Goal: Information Seeking & Learning: Check status

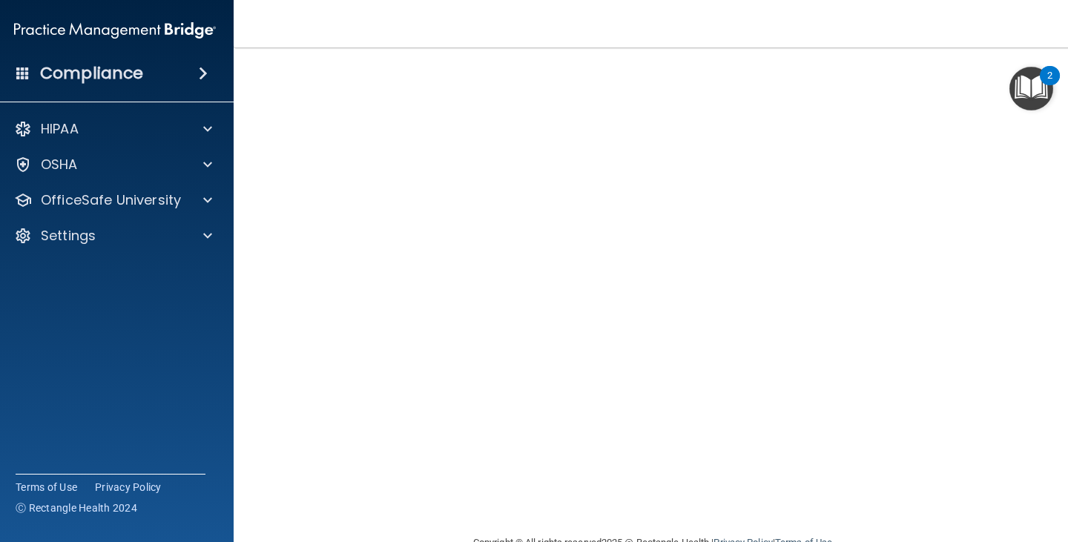
scroll to position [16, 0]
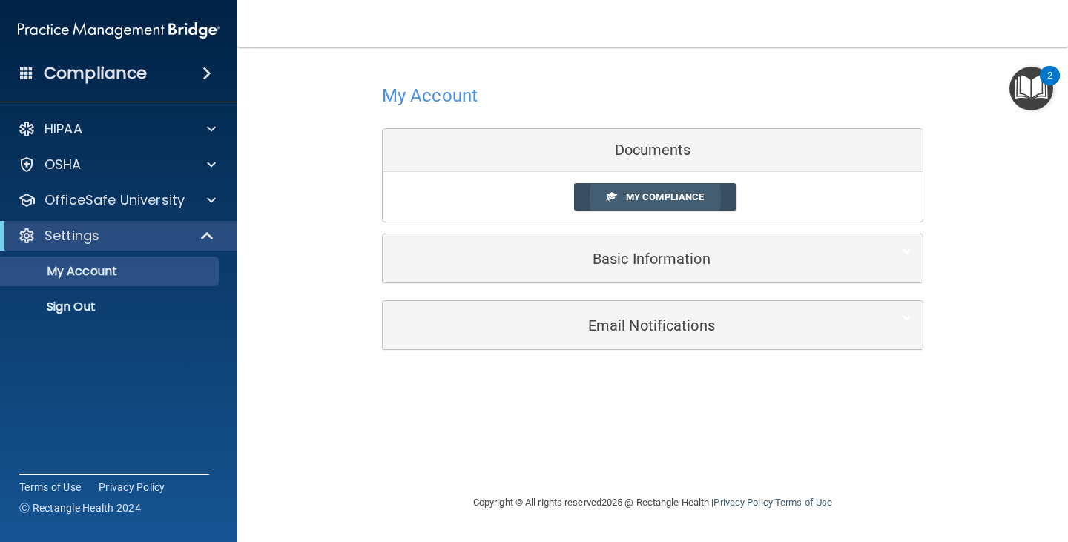
click at [639, 191] on span "My Compliance" at bounding box center [665, 196] width 78 height 11
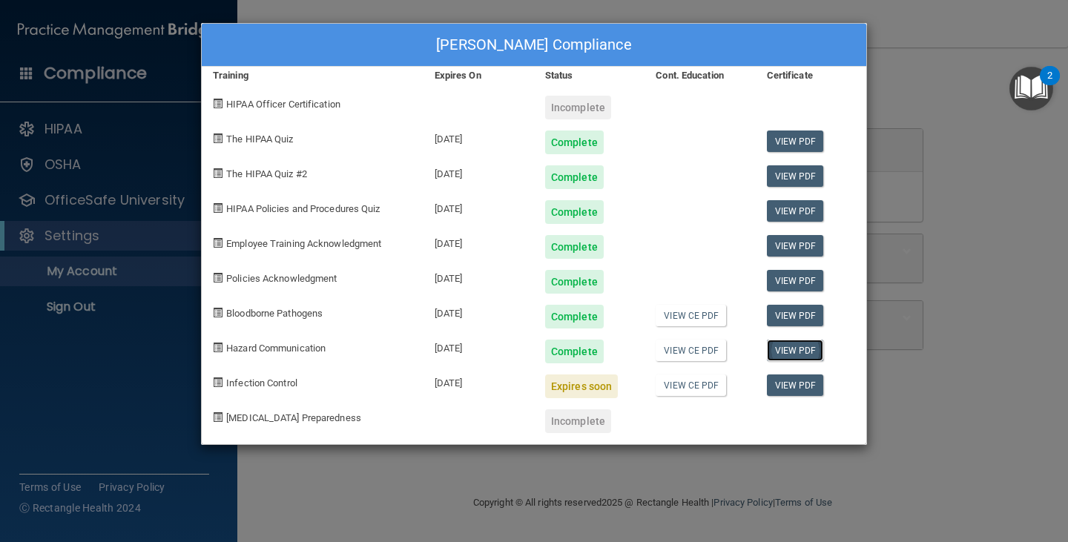
click at [775, 347] on link "View PDF" at bounding box center [795, 350] width 57 height 21
click at [404, 510] on div "[PERSON_NAME] Compliance Training Expires On Status Cont. Education Certificate…" at bounding box center [534, 271] width 1068 height 542
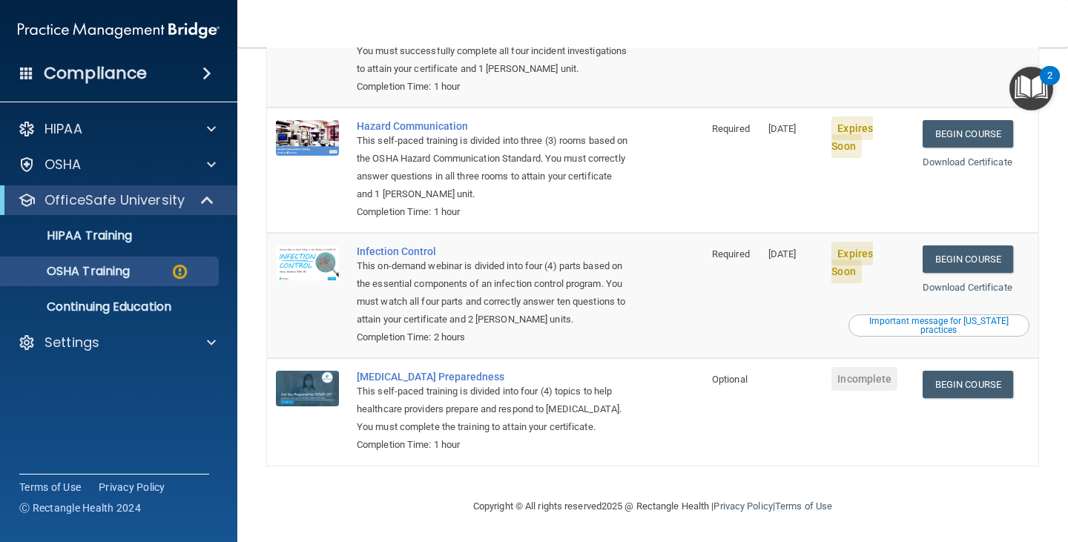
scroll to position [173, 0]
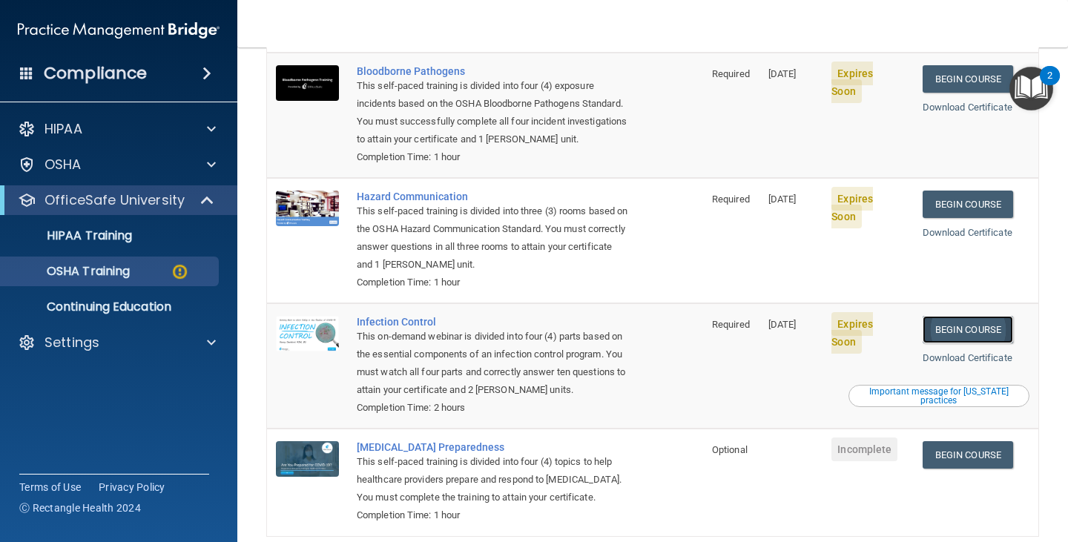
click at [942, 316] on link "Begin Course" at bounding box center [967, 329] width 90 height 27
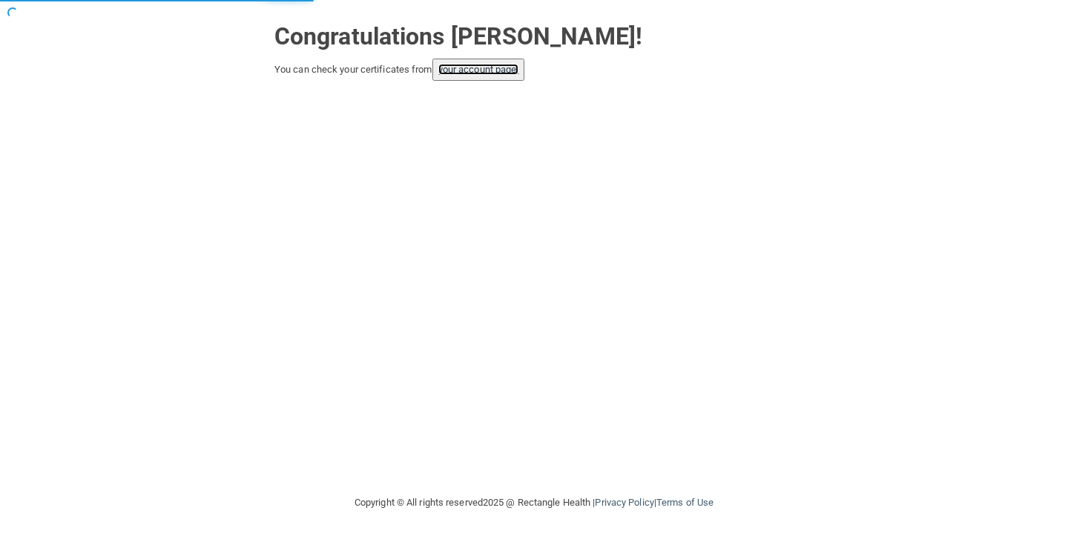
click at [500, 74] on link "your account page!" at bounding box center [478, 69] width 81 height 11
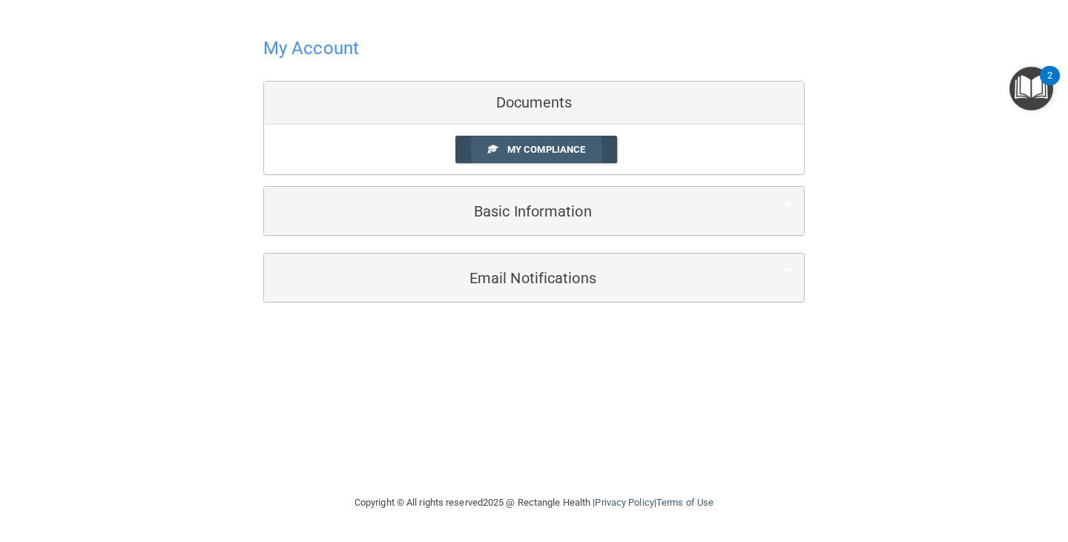
click at [539, 157] on link "My Compliance" at bounding box center [536, 149] width 162 height 27
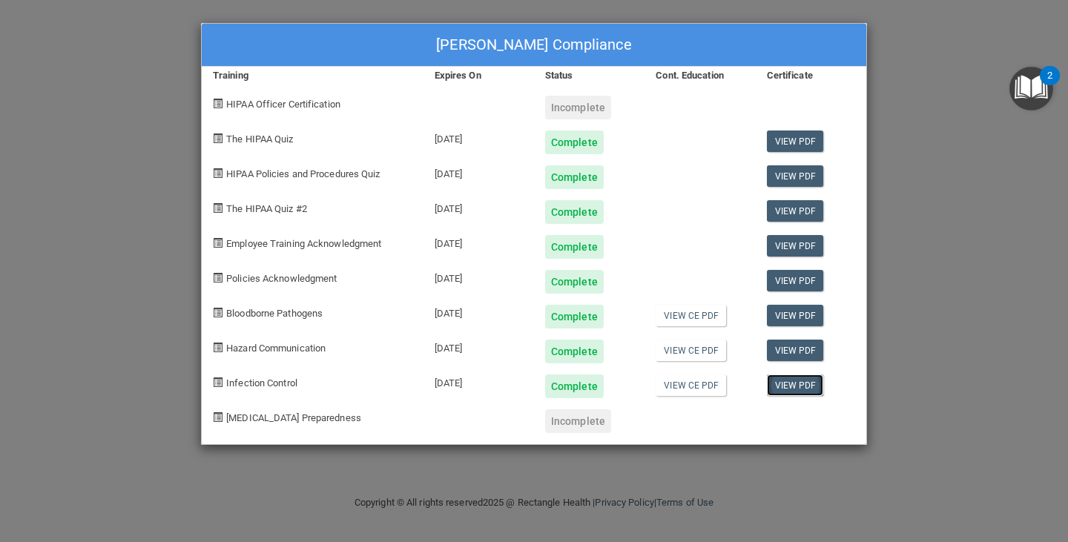
click at [784, 389] on link "View PDF" at bounding box center [795, 384] width 57 height 21
